Goal: Information Seeking & Learning: Learn about a topic

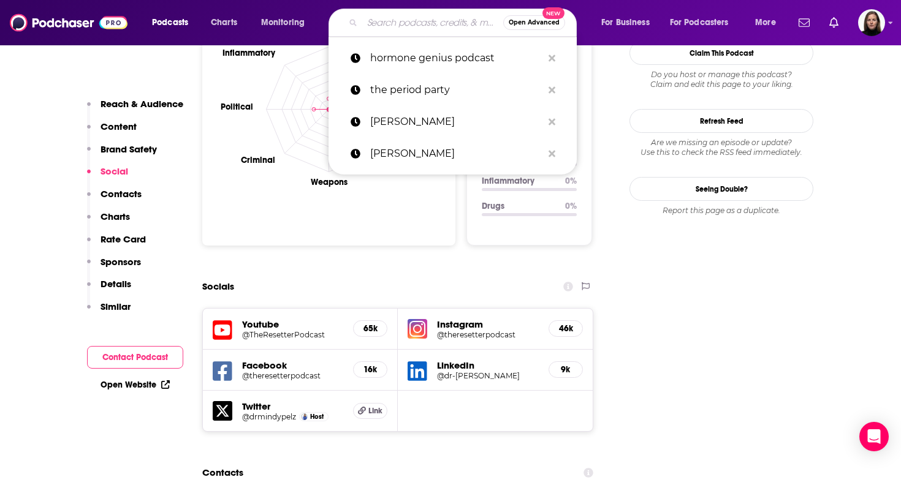
click at [426, 13] on input "Search podcasts, credits, & more..." at bounding box center [432, 23] width 141 height 20
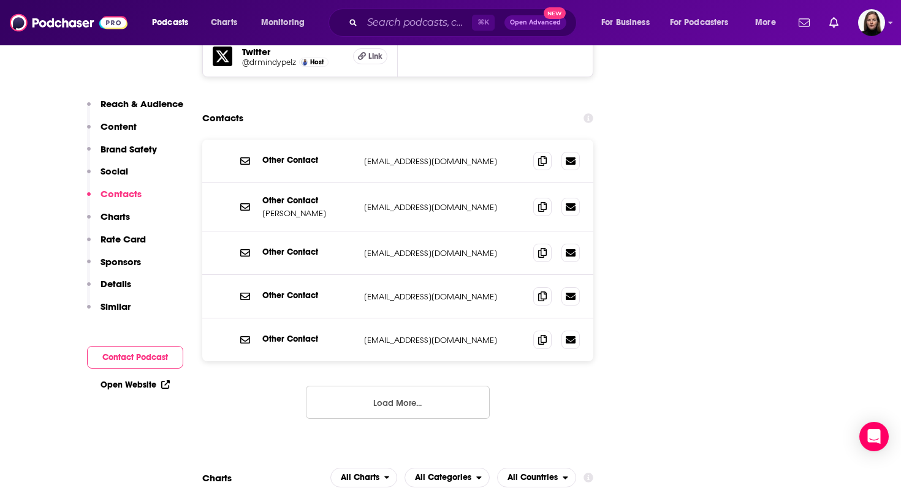
scroll to position [1712, 0]
click at [376, 387] on button "Load More..." at bounding box center [398, 403] width 184 height 33
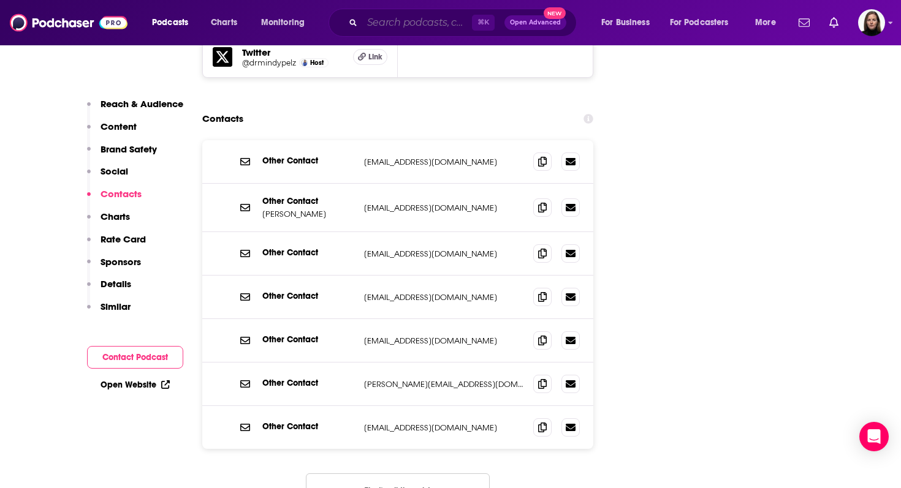
click at [407, 20] on input "Search podcasts, credits, & more..." at bounding box center [417, 23] width 110 height 20
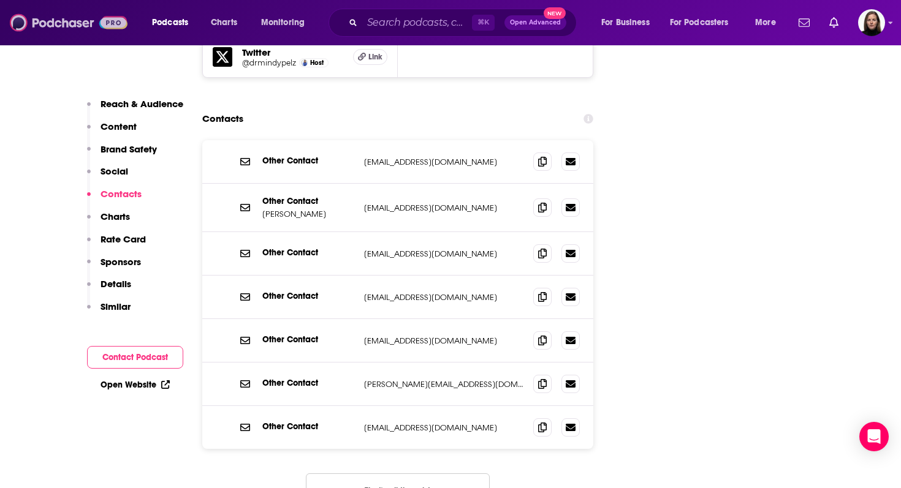
click at [70, 25] on img at bounding box center [69, 22] width 118 height 23
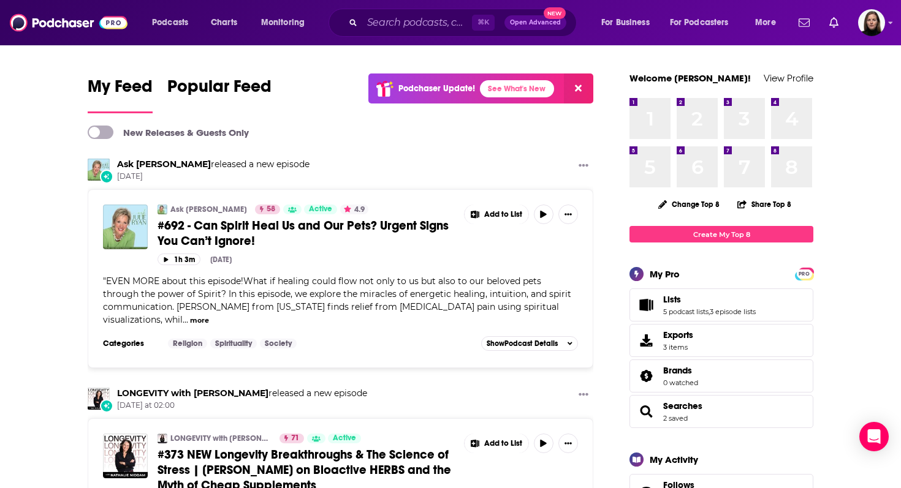
click at [580, 94] on button at bounding box center [578, 89] width 29 height 30
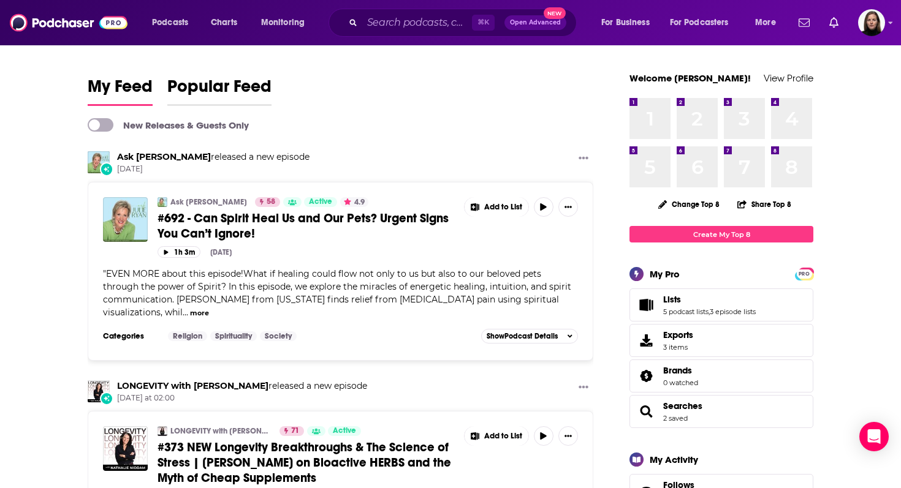
click at [249, 87] on span "Popular Feed" at bounding box center [219, 90] width 104 height 28
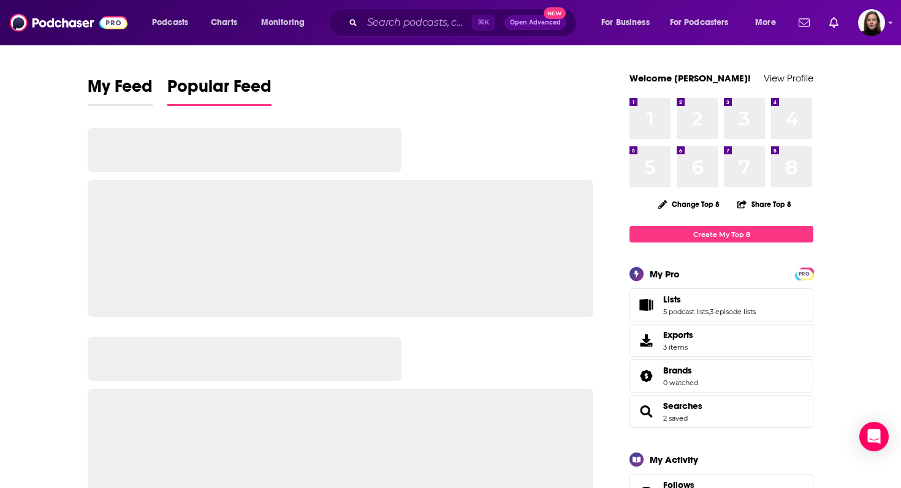
click at [140, 89] on span "My Feed" at bounding box center [120, 90] width 65 height 28
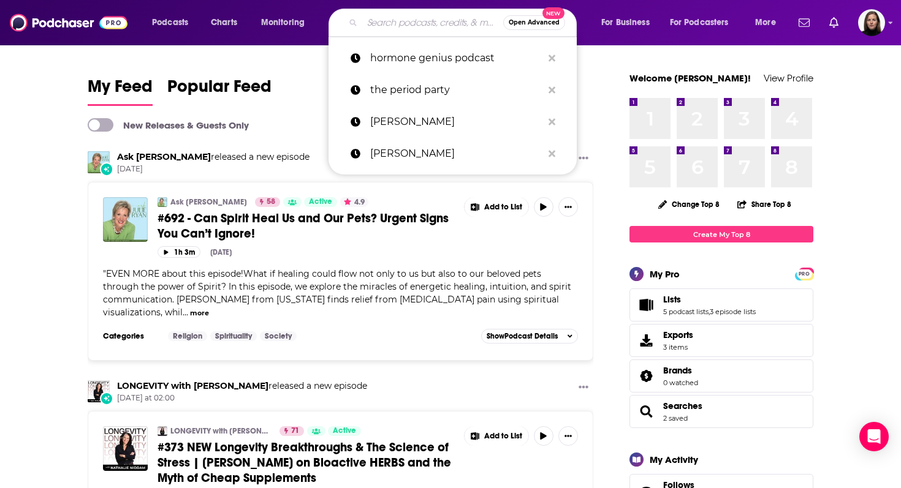
click at [393, 30] on input "Search podcasts, credits, & more..." at bounding box center [432, 23] width 141 height 20
click at [687, 25] on span "For Podcasters" at bounding box center [699, 22] width 59 height 17
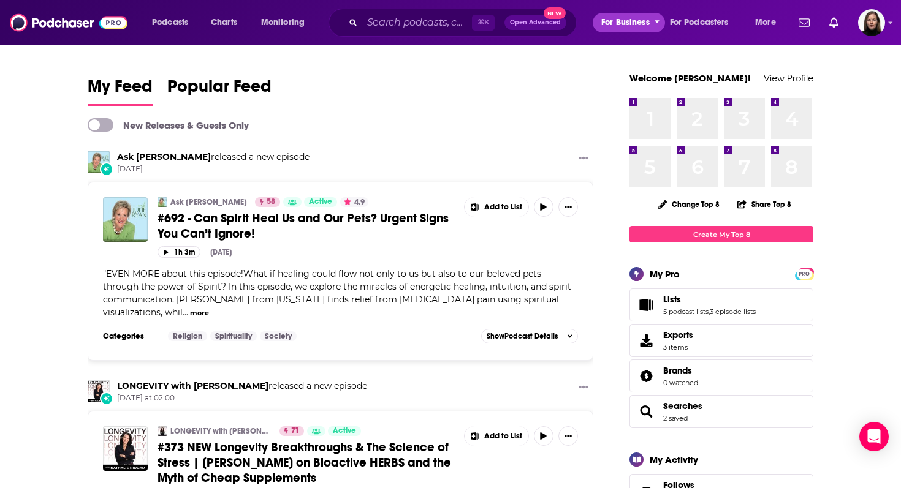
click at [654, 27] on button "For Business" at bounding box center [629, 23] width 72 height 20
click at [757, 25] on span "More" at bounding box center [765, 22] width 21 height 17
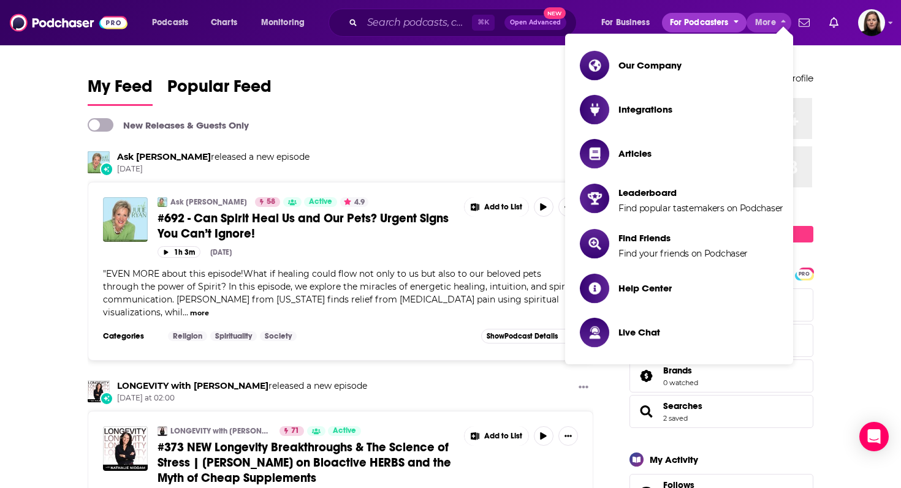
click at [691, 26] on span "For Podcasters" at bounding box center [699, 22] width 59 height 17
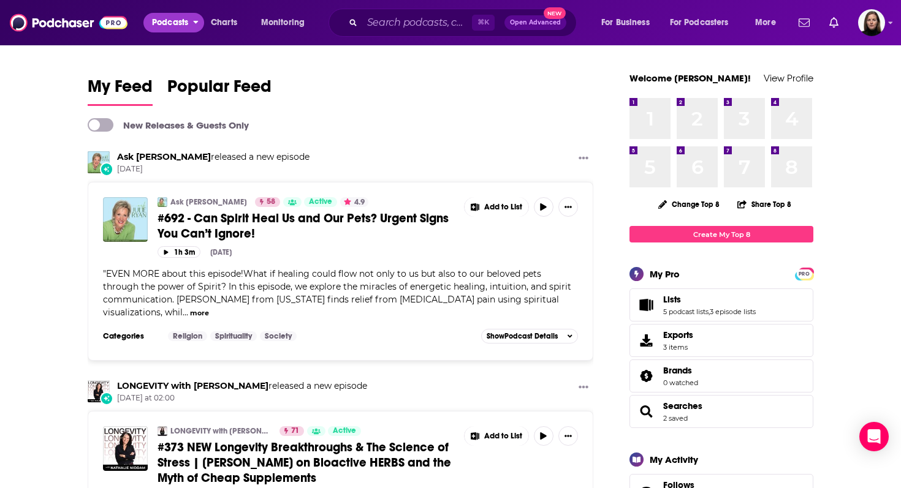
click at [175, 25] on span "Podcasts" at bounding box center [170, 22] width 36 height 17
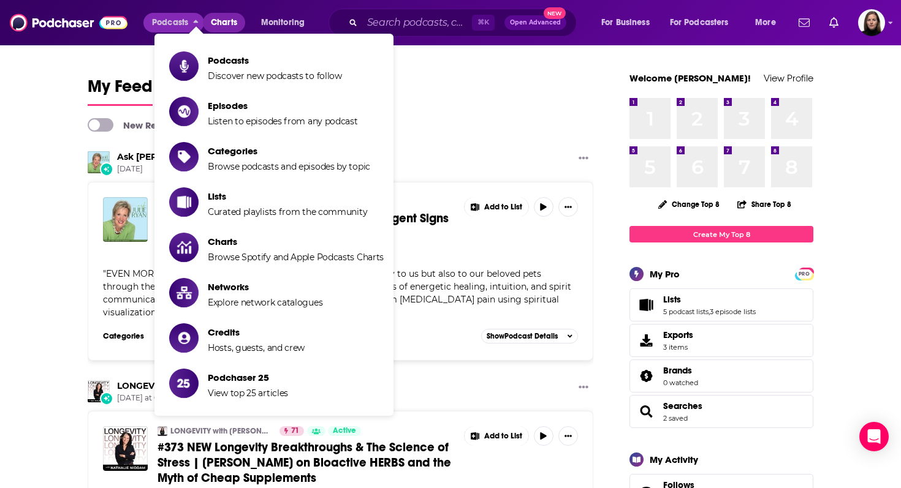
click at [241, 23] on link "Charts" at bounding box center [224, 23] width 42 height 20
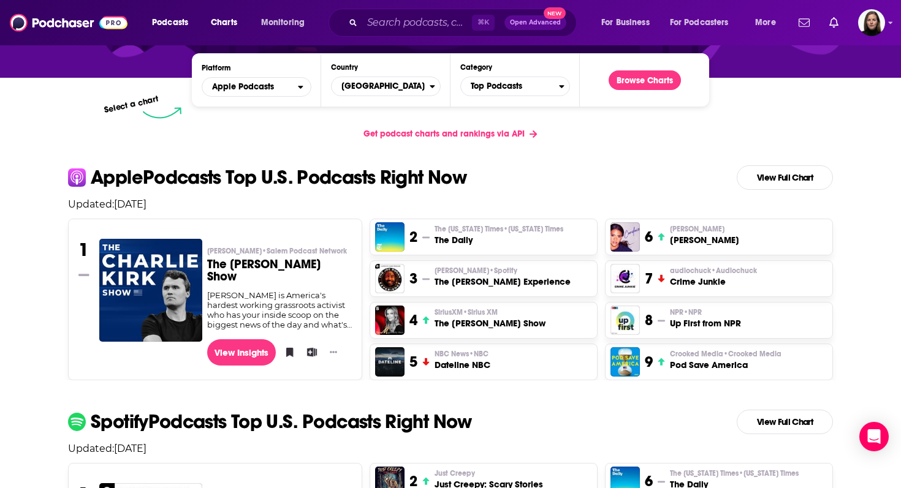
scroll to position [173, 0]
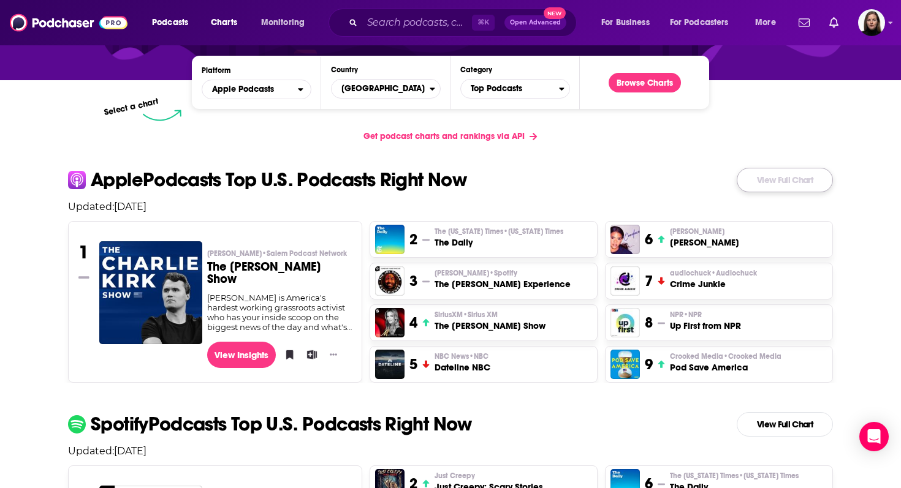
click at [794, 182] on link "View Full Chart" at bounding box center [785, 180] width 96 height 25
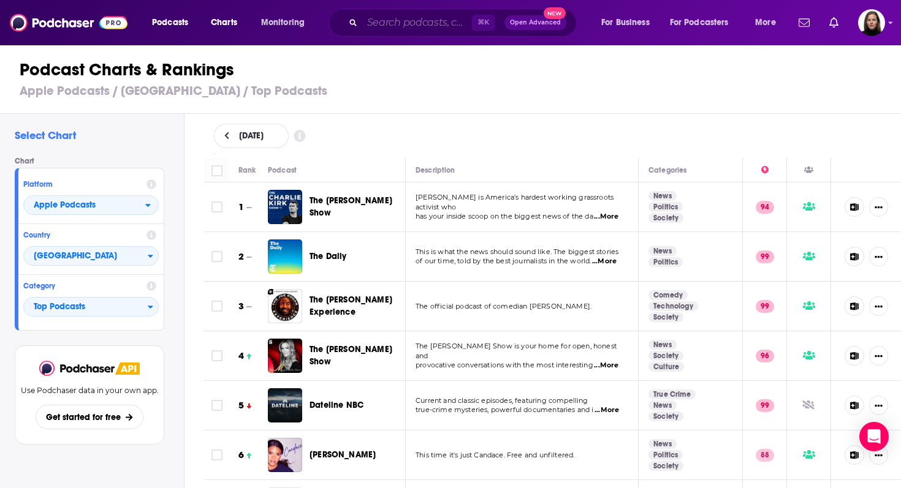
click at [378, 27] on input "Search podcasts, credits, & more..." at bounding box center [417, 23] width 110 height 20
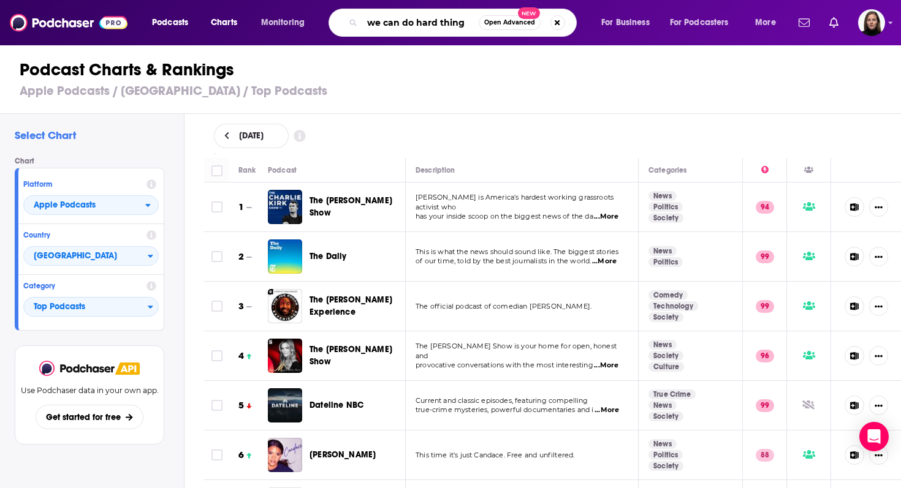
type input "we can do hard things"
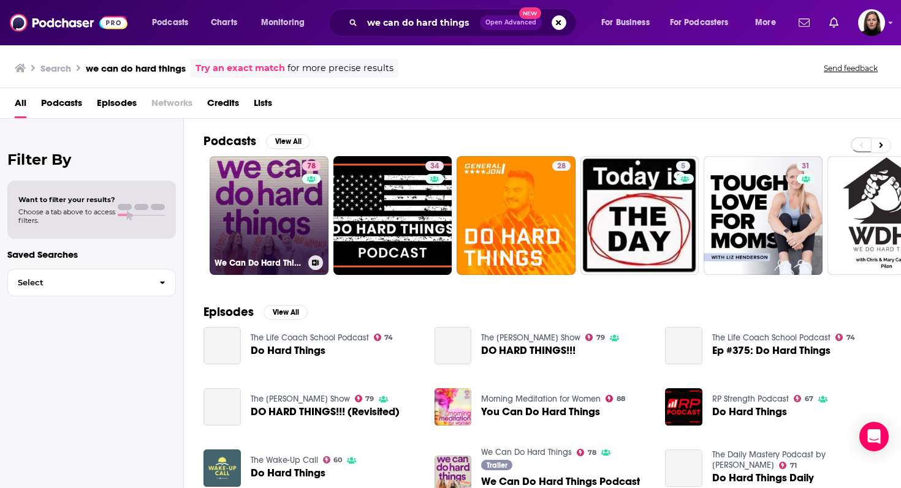
click at [256, 216] on link "78 We Can Do Hard Things" at bounding box center [269, 215] width 119 height 119
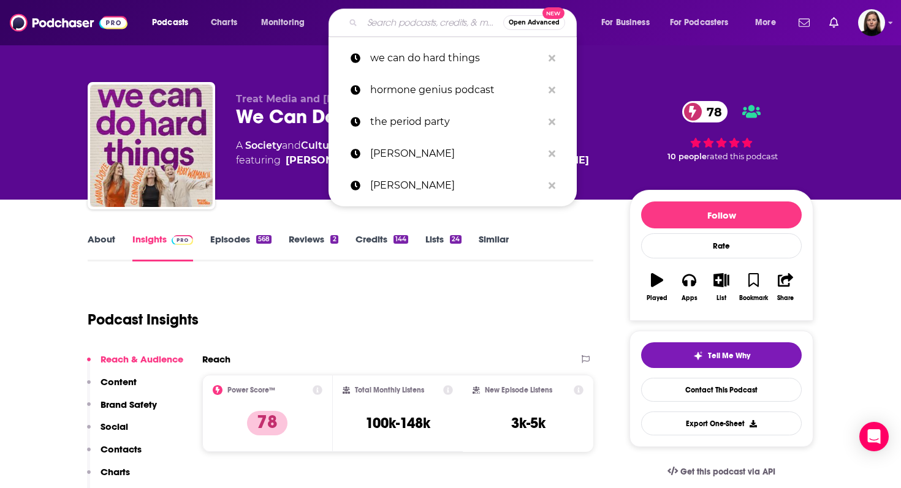
click at [377, 17] on input "Search podcasts, credits, & more..." at bounding box center [432, 23] width 141 height 20
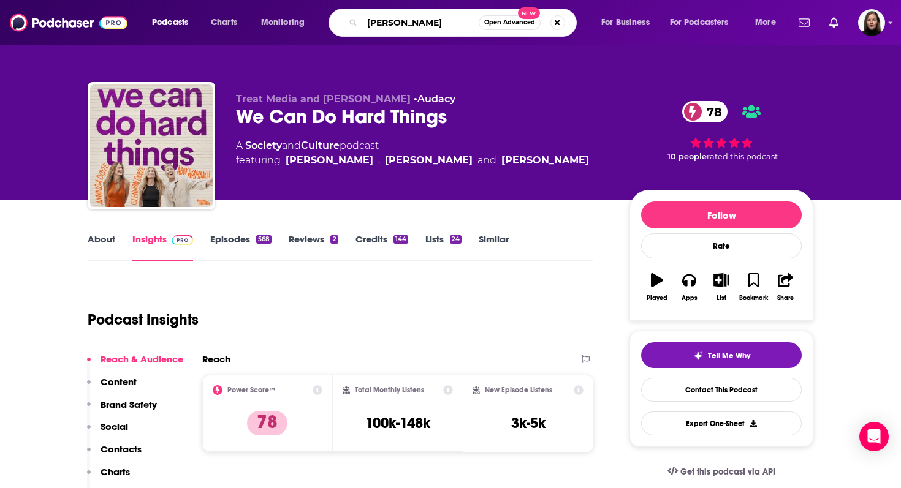
type input "[PERSON_NAME]"
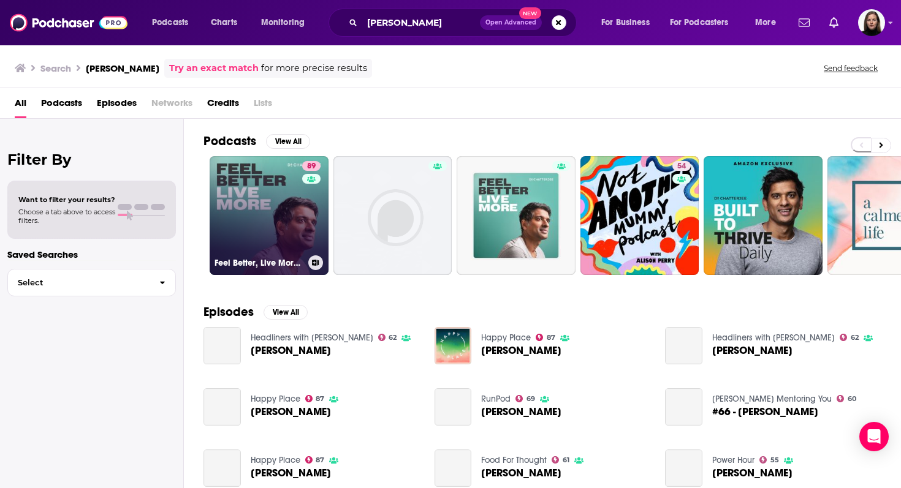
click at [286, 206] on link "89 Feel Better, Live More with [PERSON_NAME]" at bounding box center [269, 215] width 119 height 119
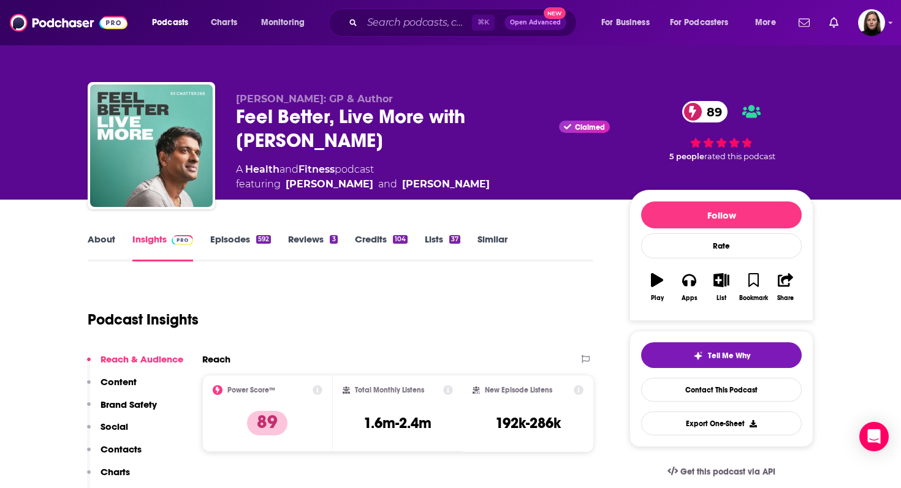
click at [455, 392] on div "Total Monthly Listens 1.6m-2.4m" at bounding box center [398, 413] width 131 height 77
